Goal: Find specific page/section: Find specific page/section

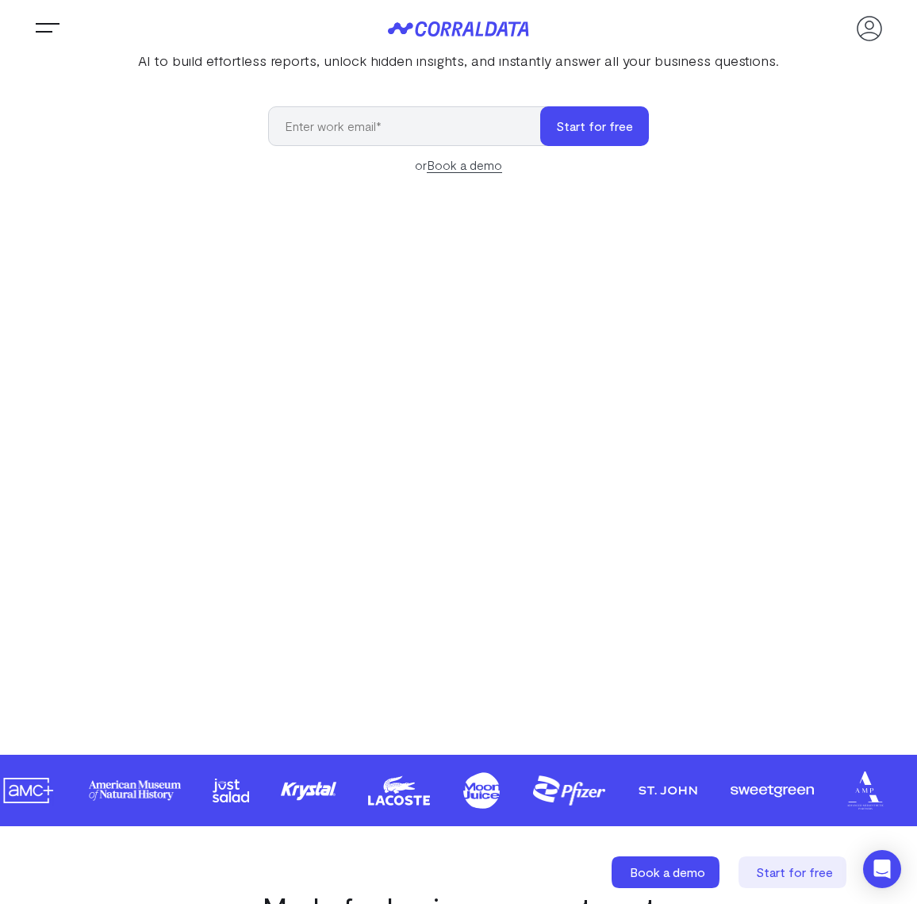
scroll to position [38, 0]
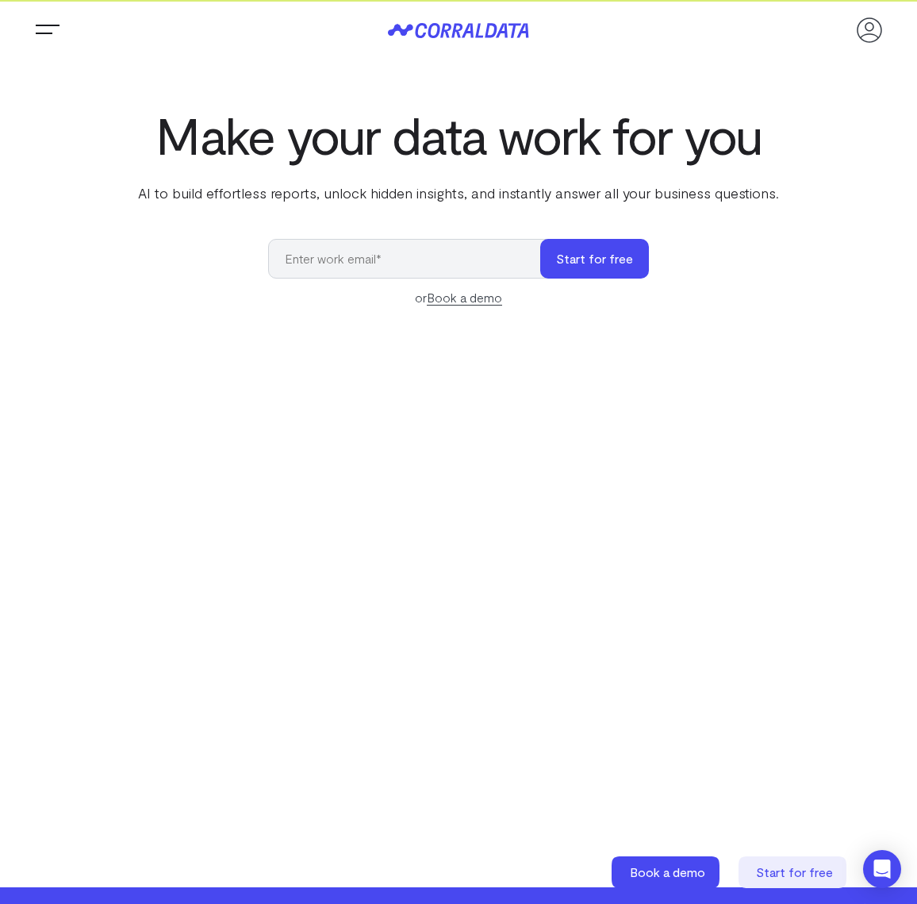
click at [106, 77] on use at bounding box center [102, 79] width 10 height 5
click at [107, 76] on icon at bounding box center [101, 81] width 11 height 11
click at [119, 119] on icon at bounding box center [113, 124] width 11 height 11
click at [78, 61] on section "Make your data work for you AI to build effortless reports, unlock hidden insig…" at bounding box center [458, 473] width 917 height 828
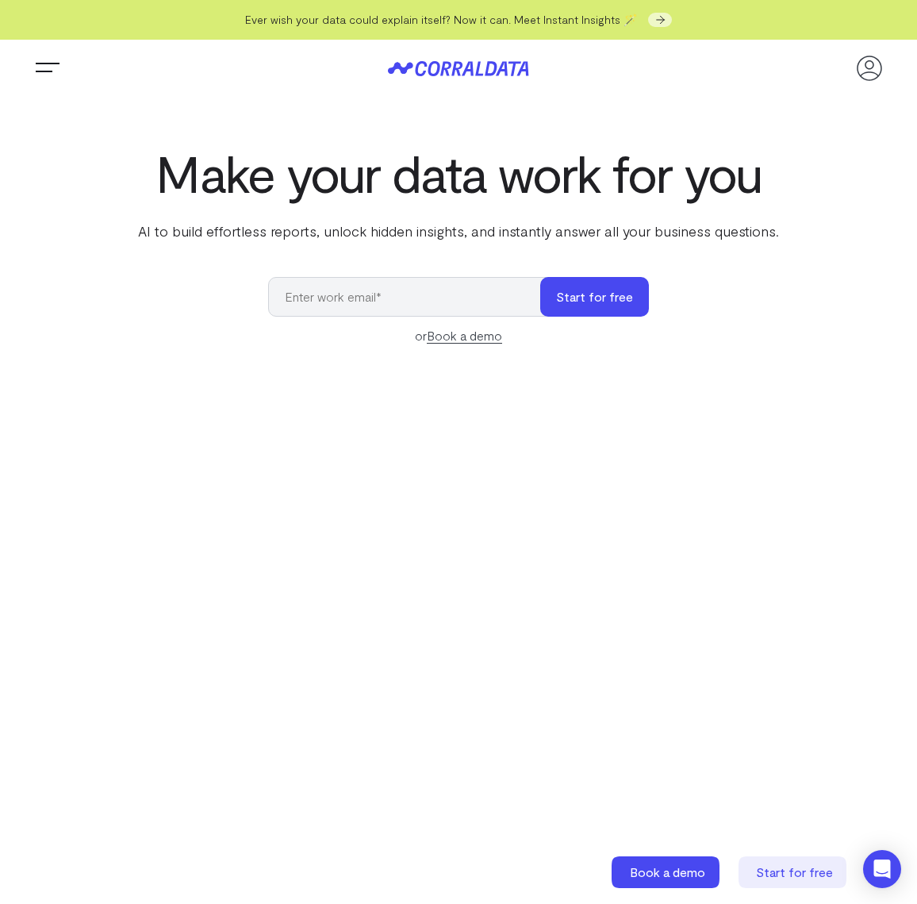
click at [119, 158] on icon at bounding box center [113, 163] width 11 height 11
click at [119, 161] on icon at bounding box center [113, 166] width 11 height 11
click at [119, 158] on icon at bounding box center [113, 163] width 11 height 11
click at [245, 190] on link "Agencies" at bounding box center [459, 202] width 654 height 25
